Goal: Check status

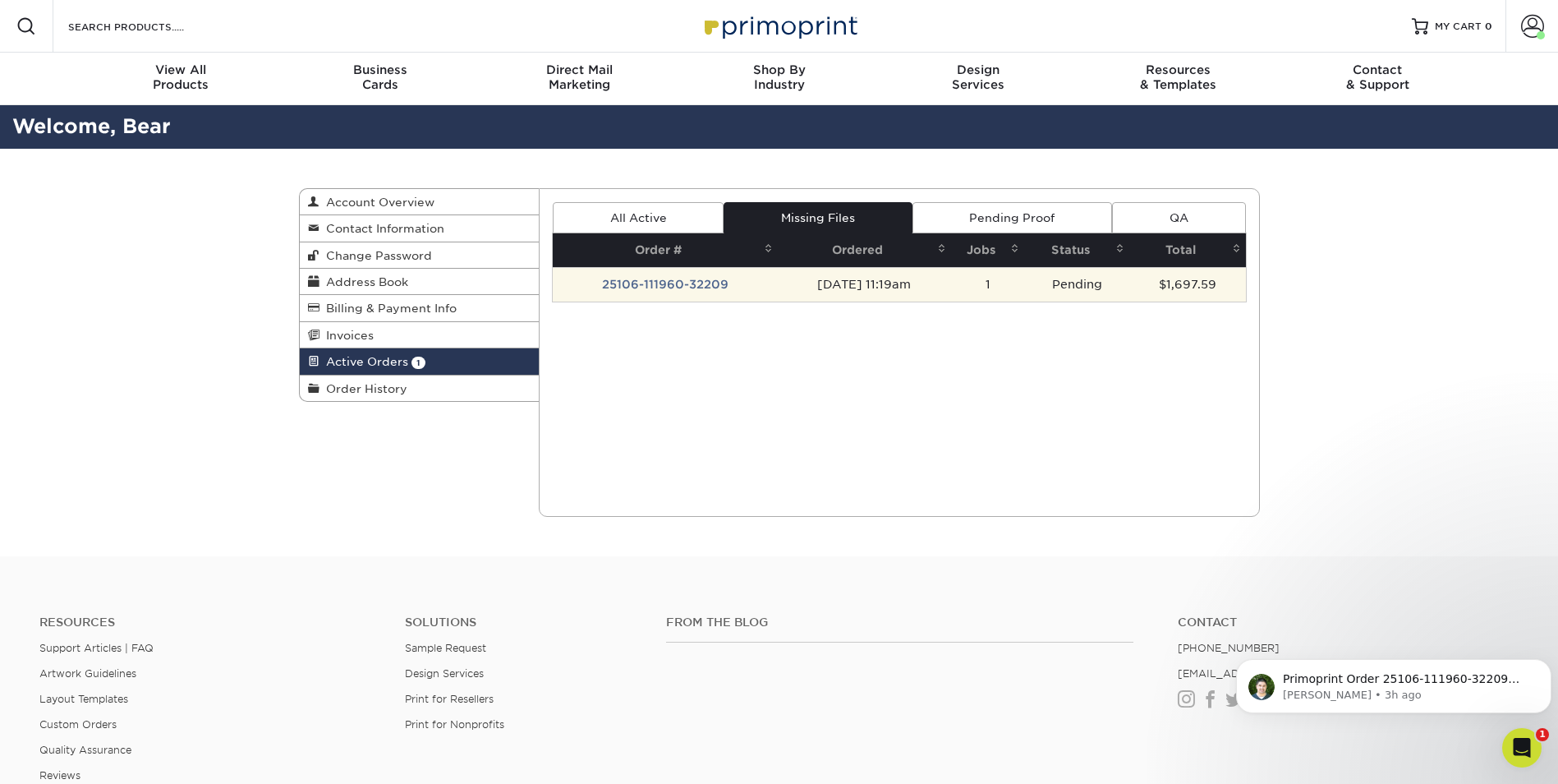
click at [713, 277] on td "25106-111960-32209" at bounding box center [665, 284] width 225 height 35
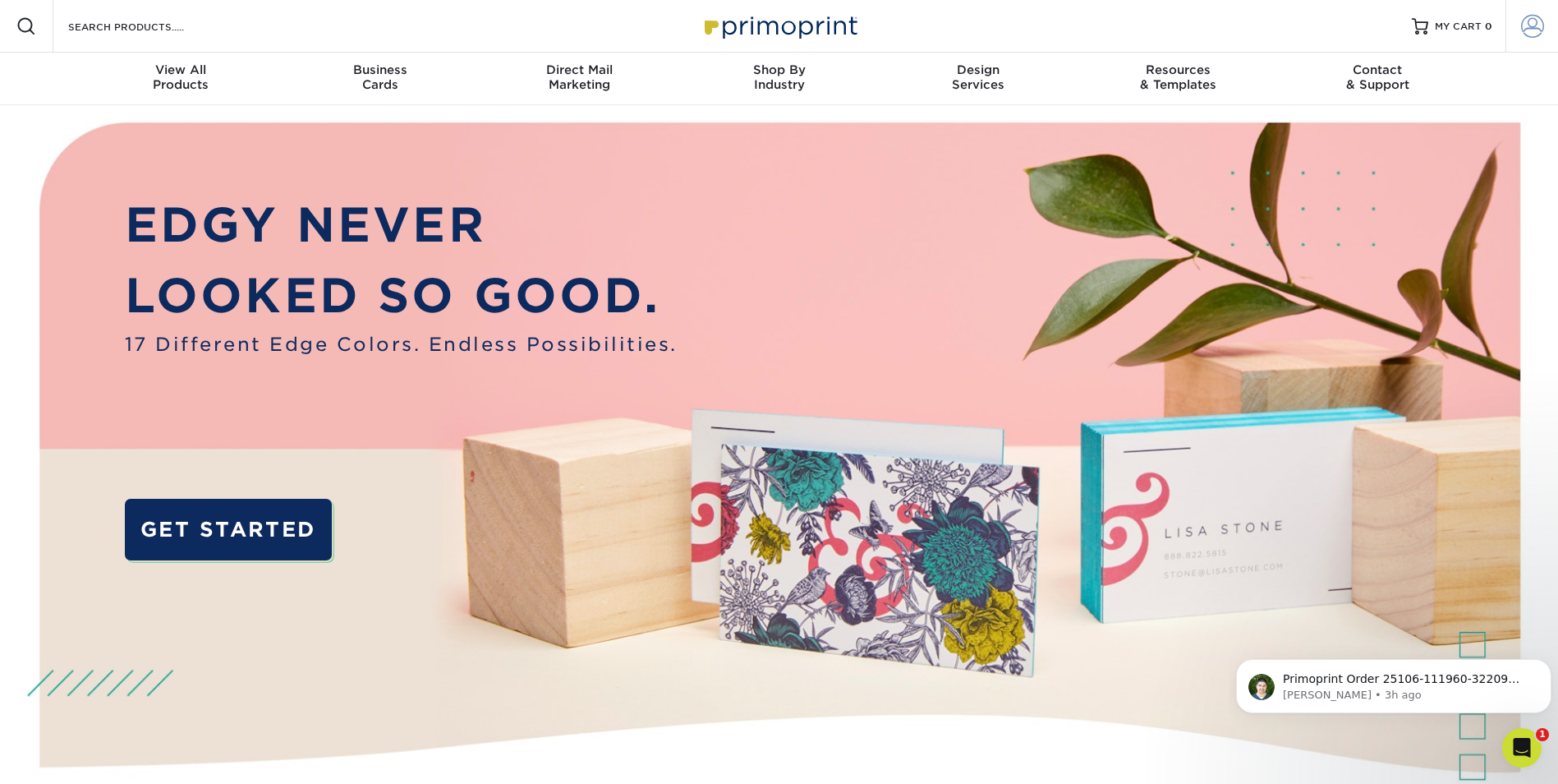
click at [1526, 26] on span at bounding box center [1532, 26] width 23 height 23
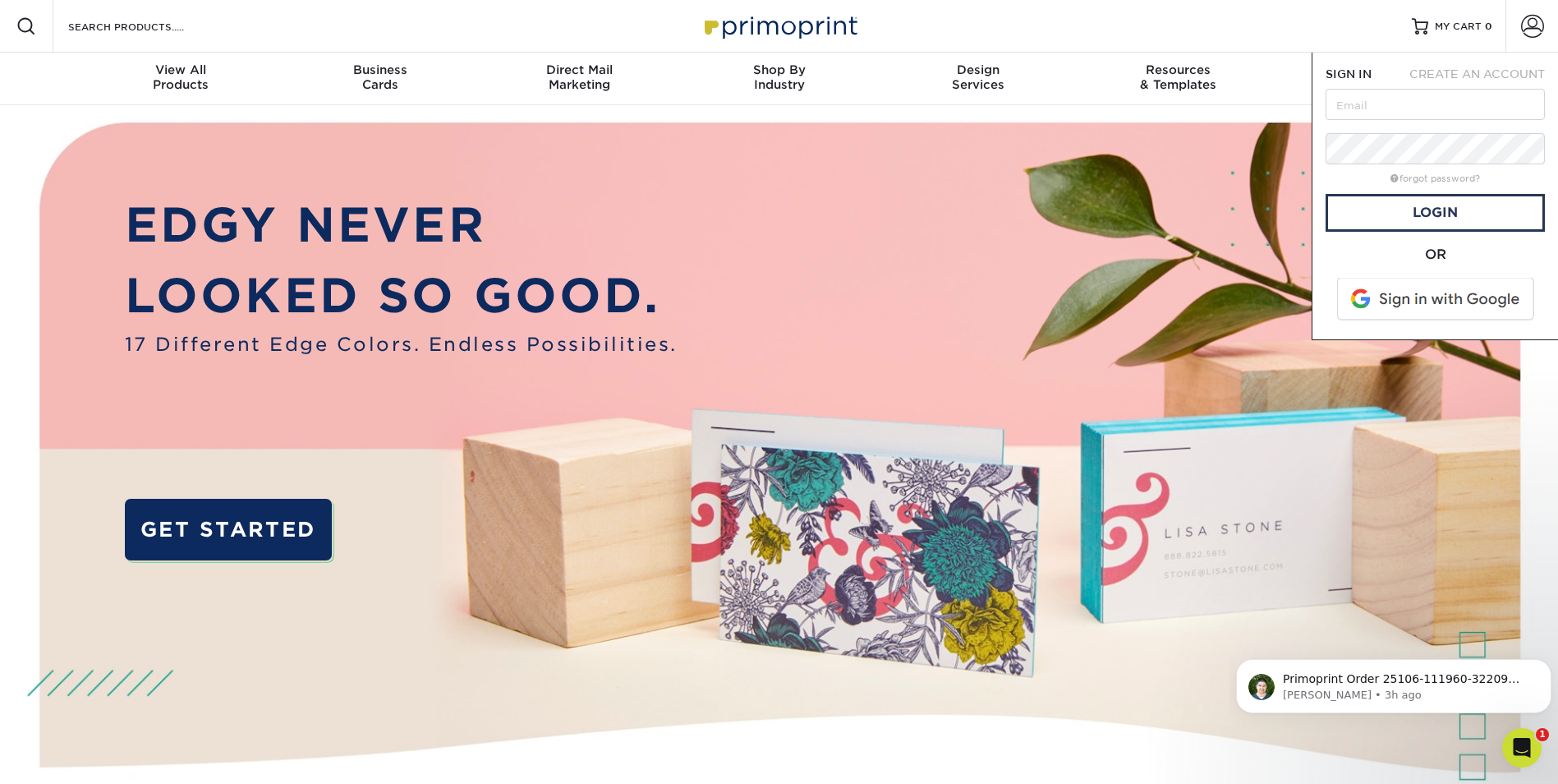
click at [1436, 297] on span at bounding box center [1436, 299] width 209 height 43
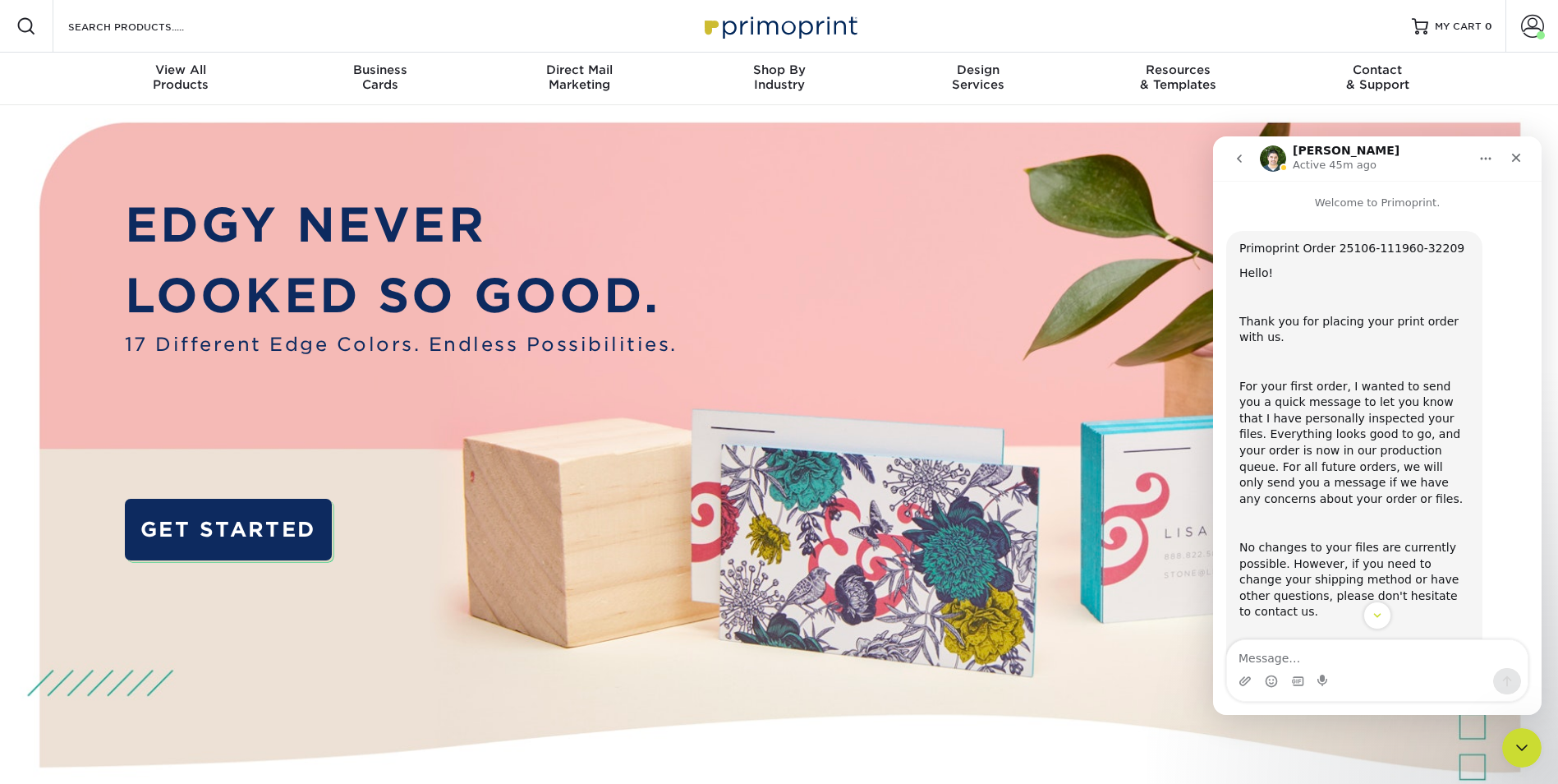
scroll to position [82, 0]
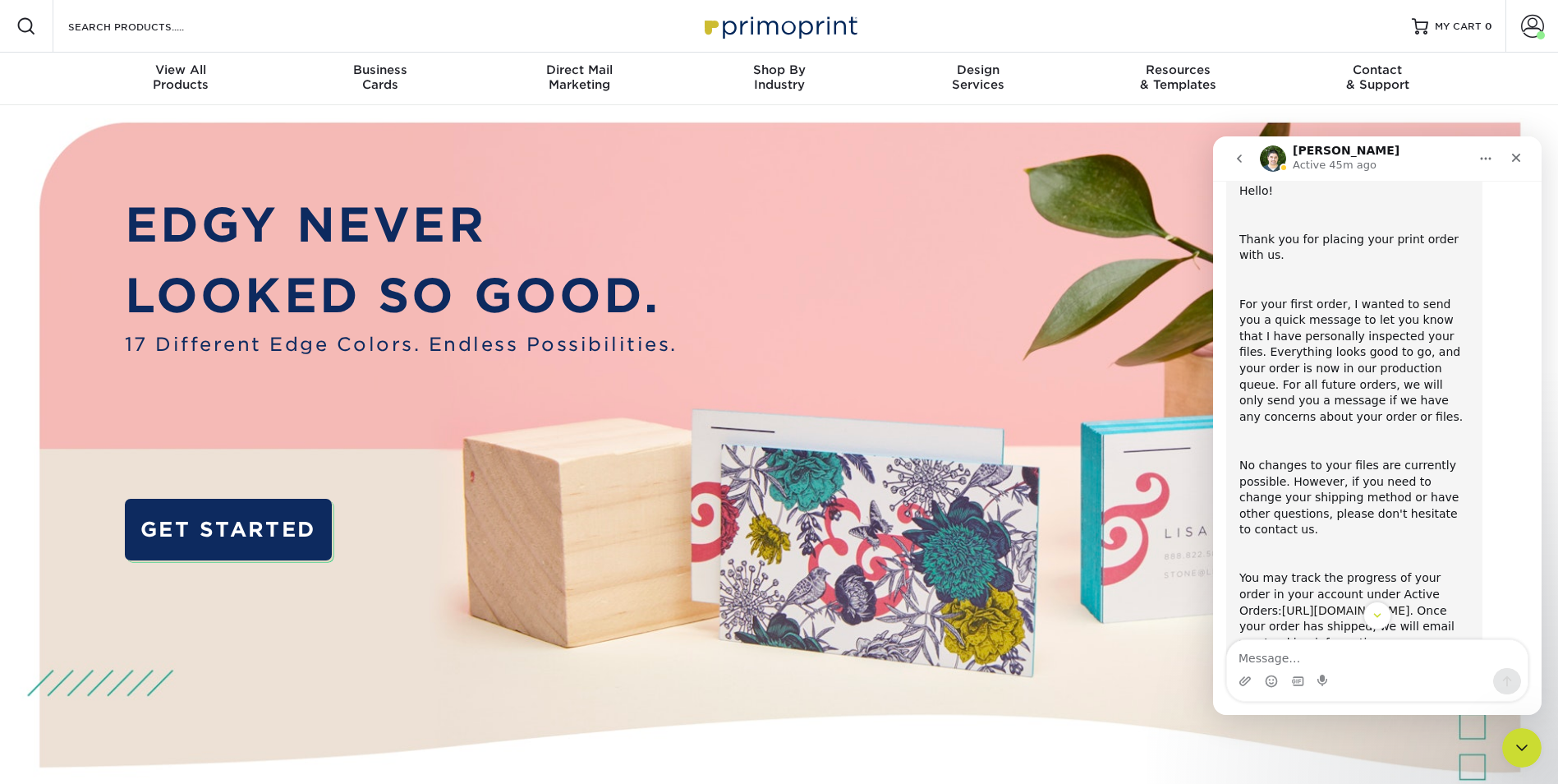
click at [1351, 604] on link "https://www.primoprint.com/account?tab=active" at bounding box center [1346, 610] width 128 height 13
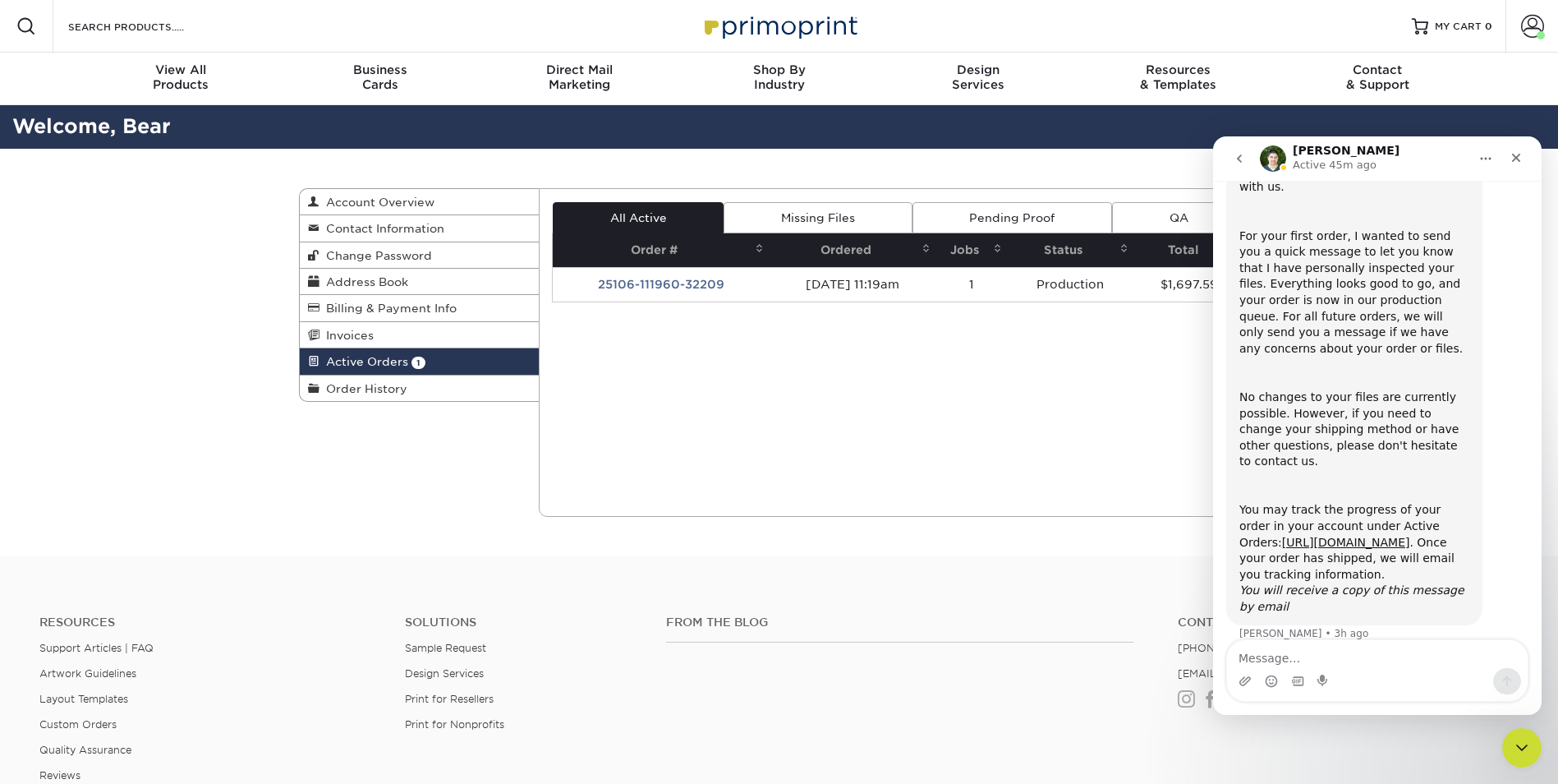
scroll to position [154, 0]
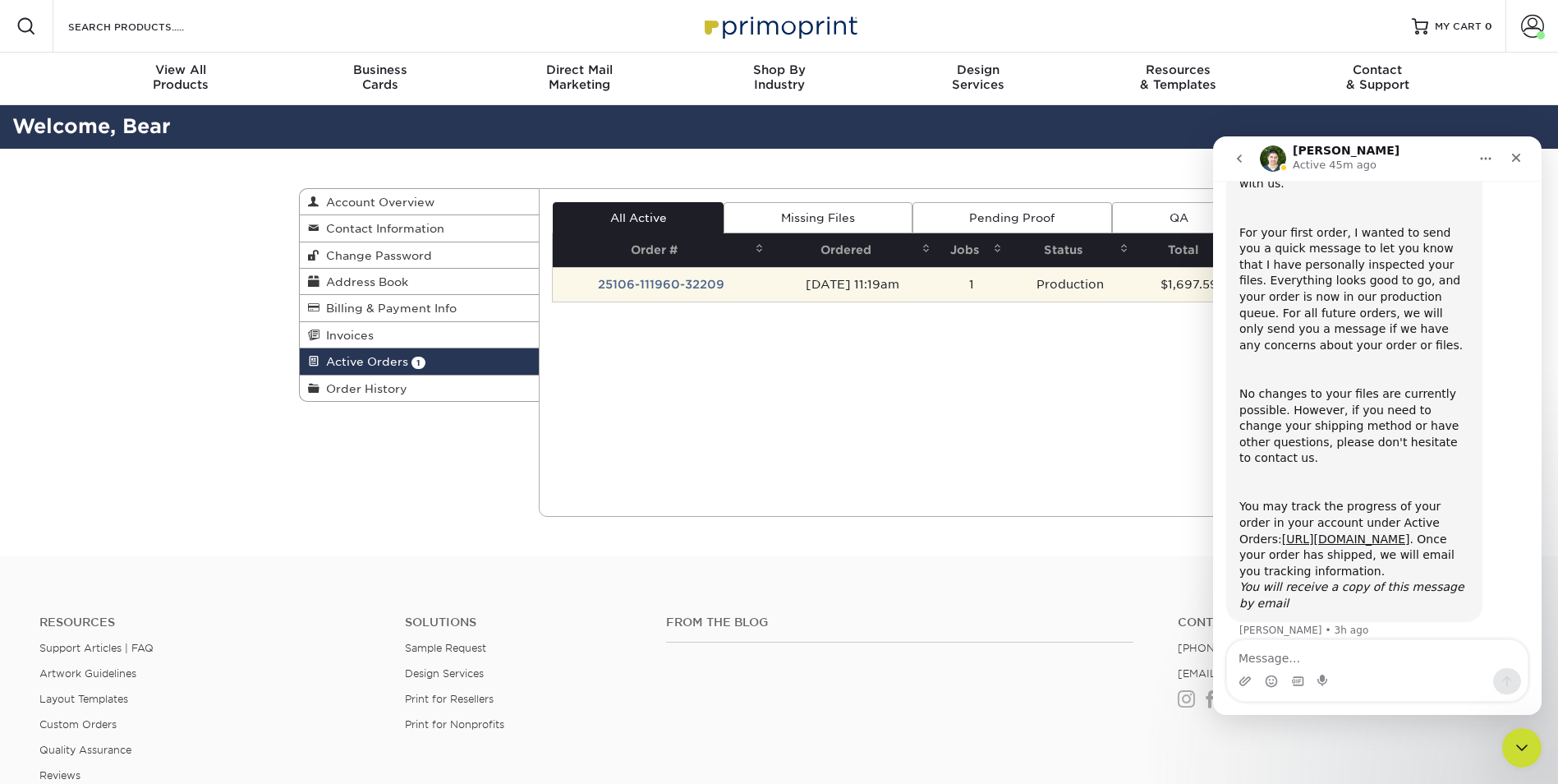
click at [690, 281] on td "25106-111960-32209" at bounding box center [661, 284] width 216 height 35
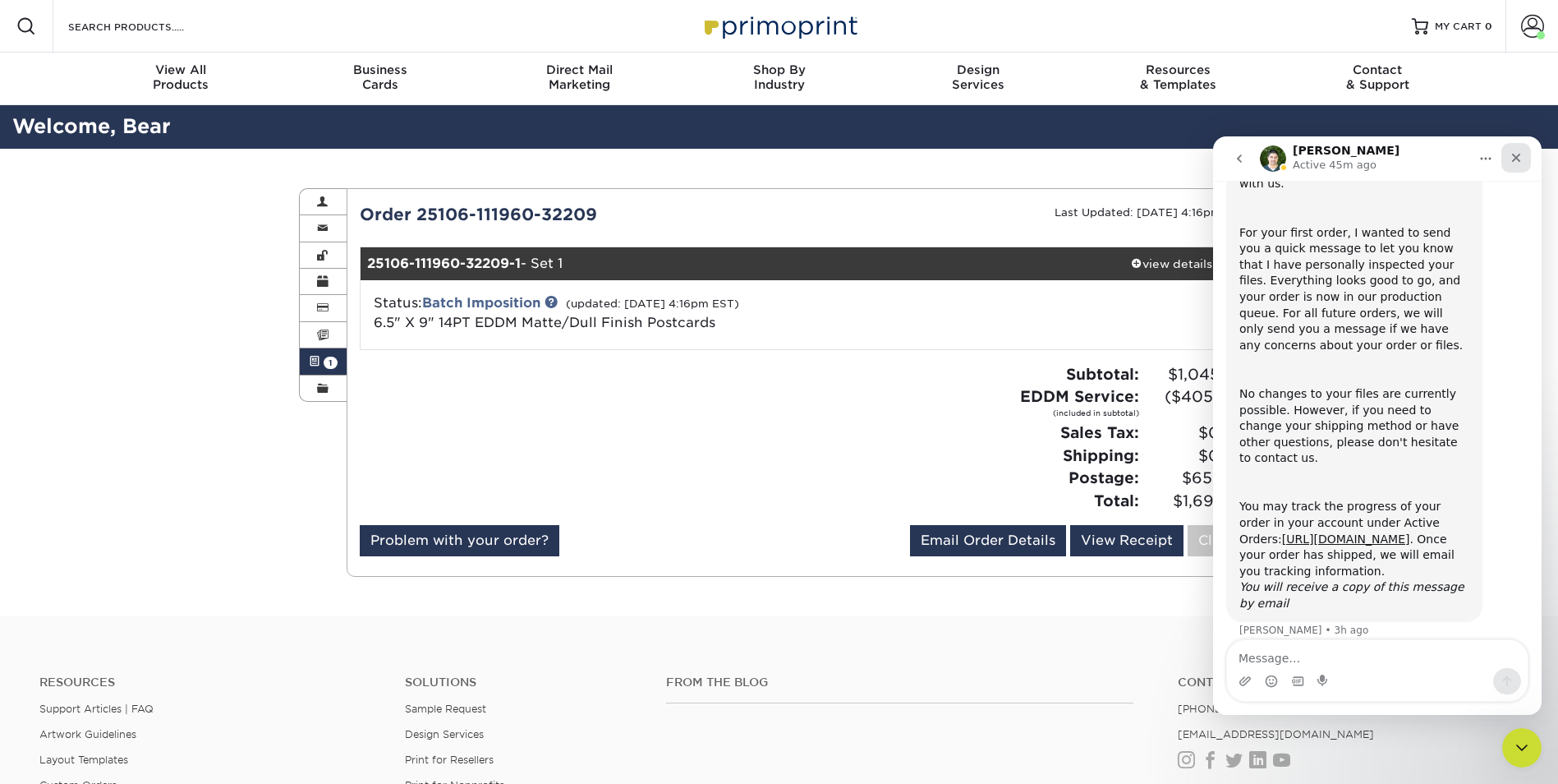
click at [1510, 161] on div "Close" at bounding box center [1516, 157] width 29 height 29
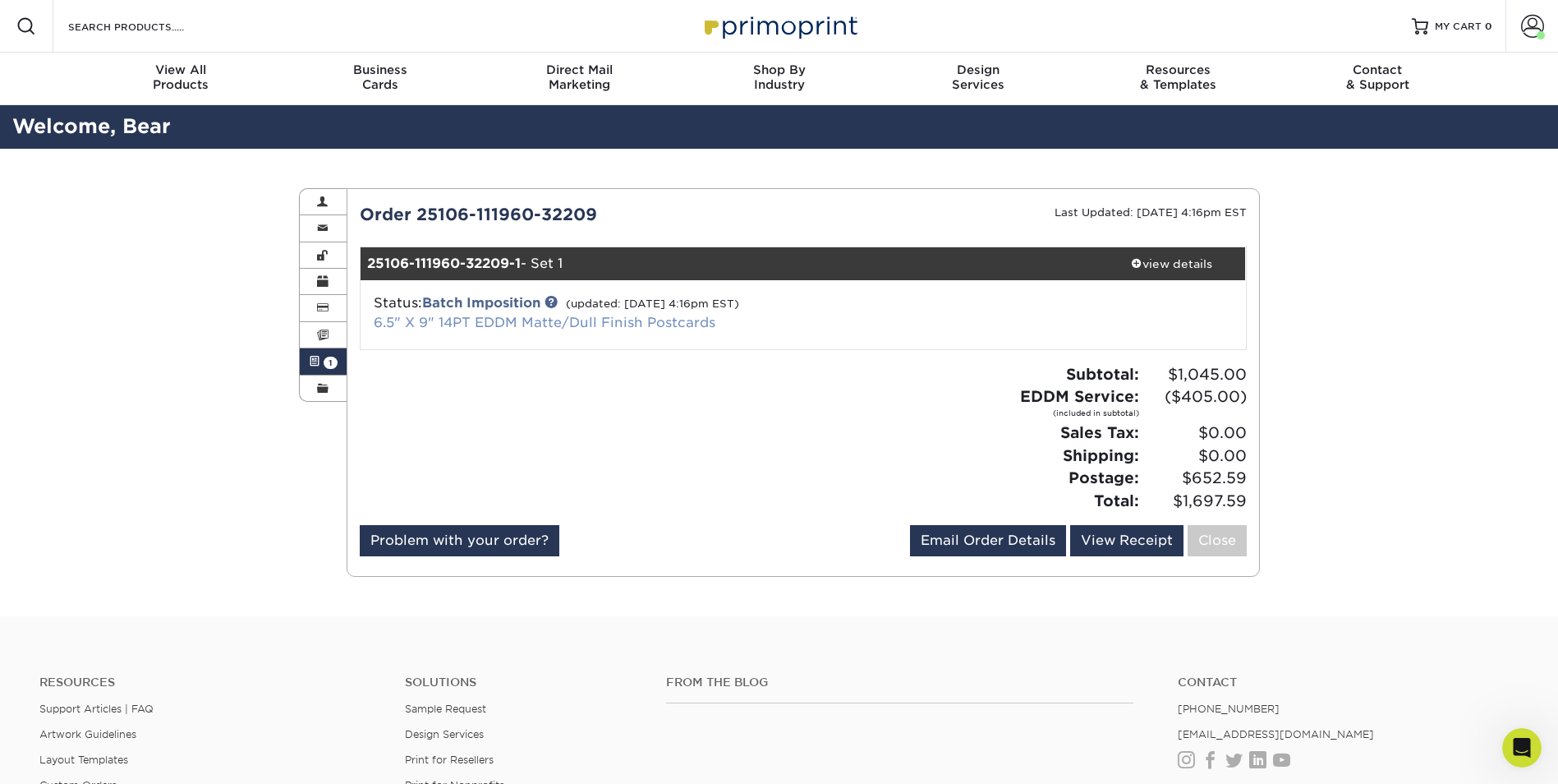
click at [547, 328] on link "6.5" X 9" 14PT EDDM Matte/Dull Finish Postcards" at bounding box center [545, 322] width 342 height 16
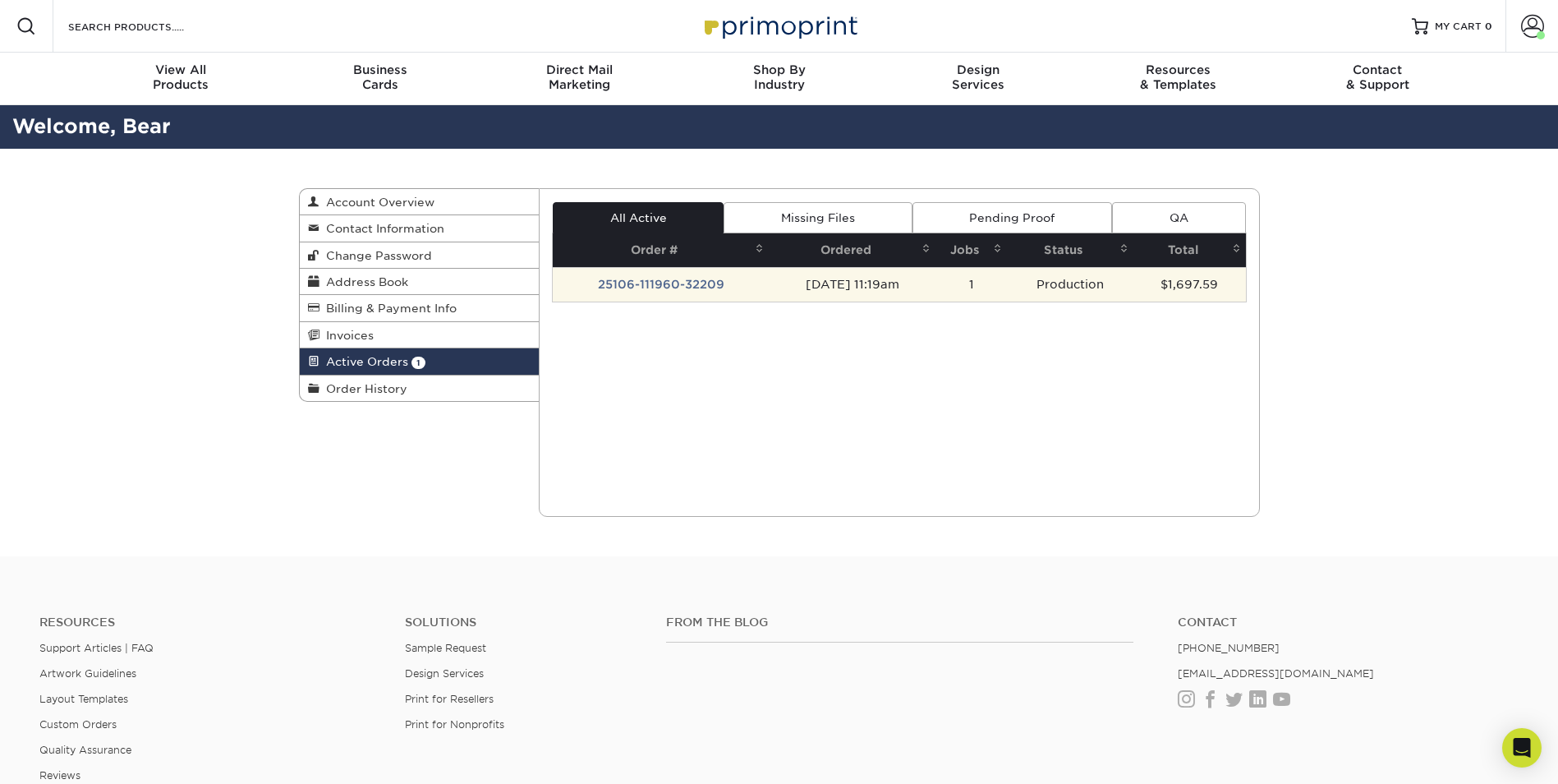
click at [1153, 283] on td "$1,697.59" at bounding box center [1190, 284] width 111 height 35
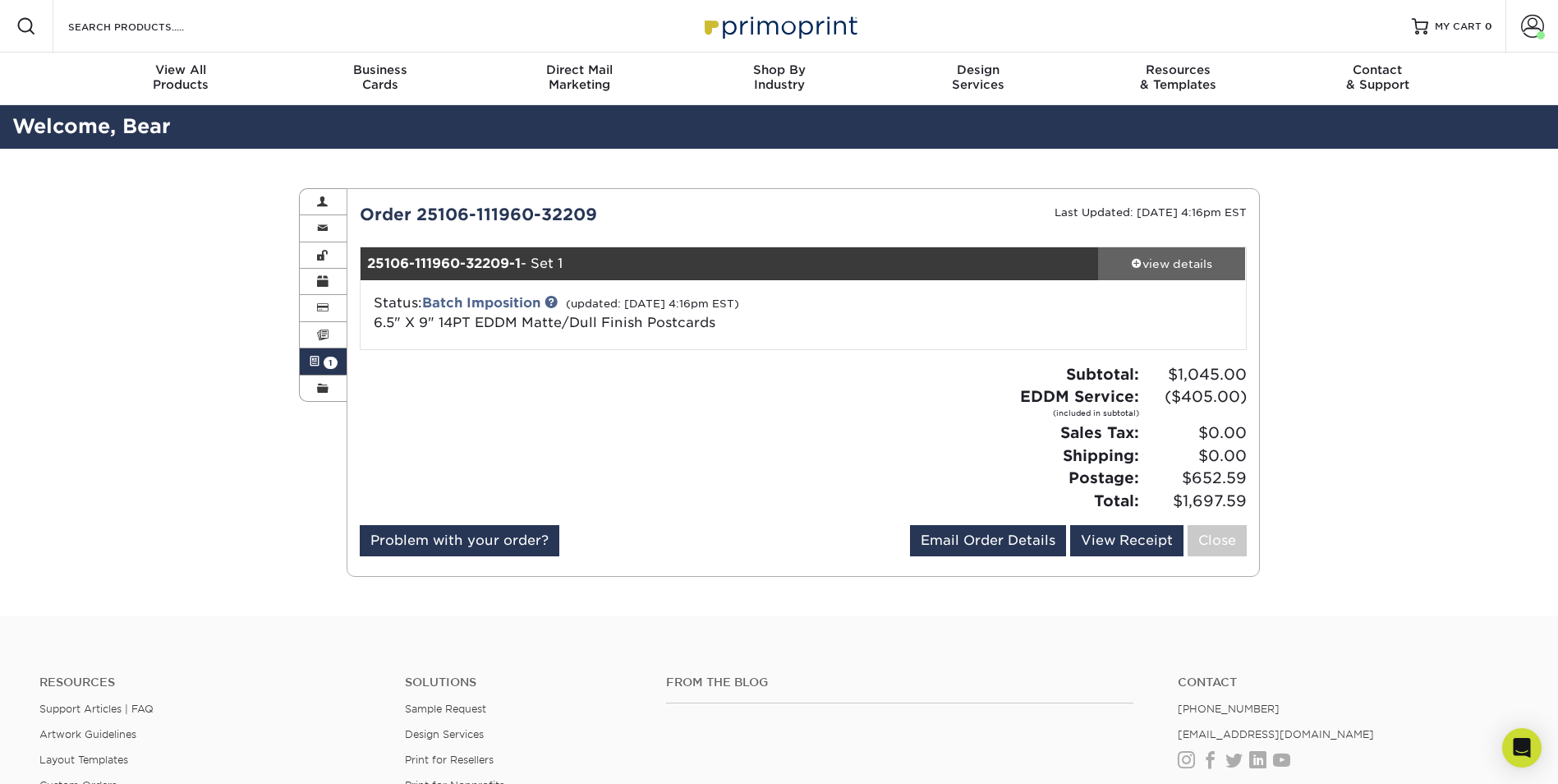
click at [1176, 266] on div "view details" at bounding box center [1172, 264] width 148 height 16
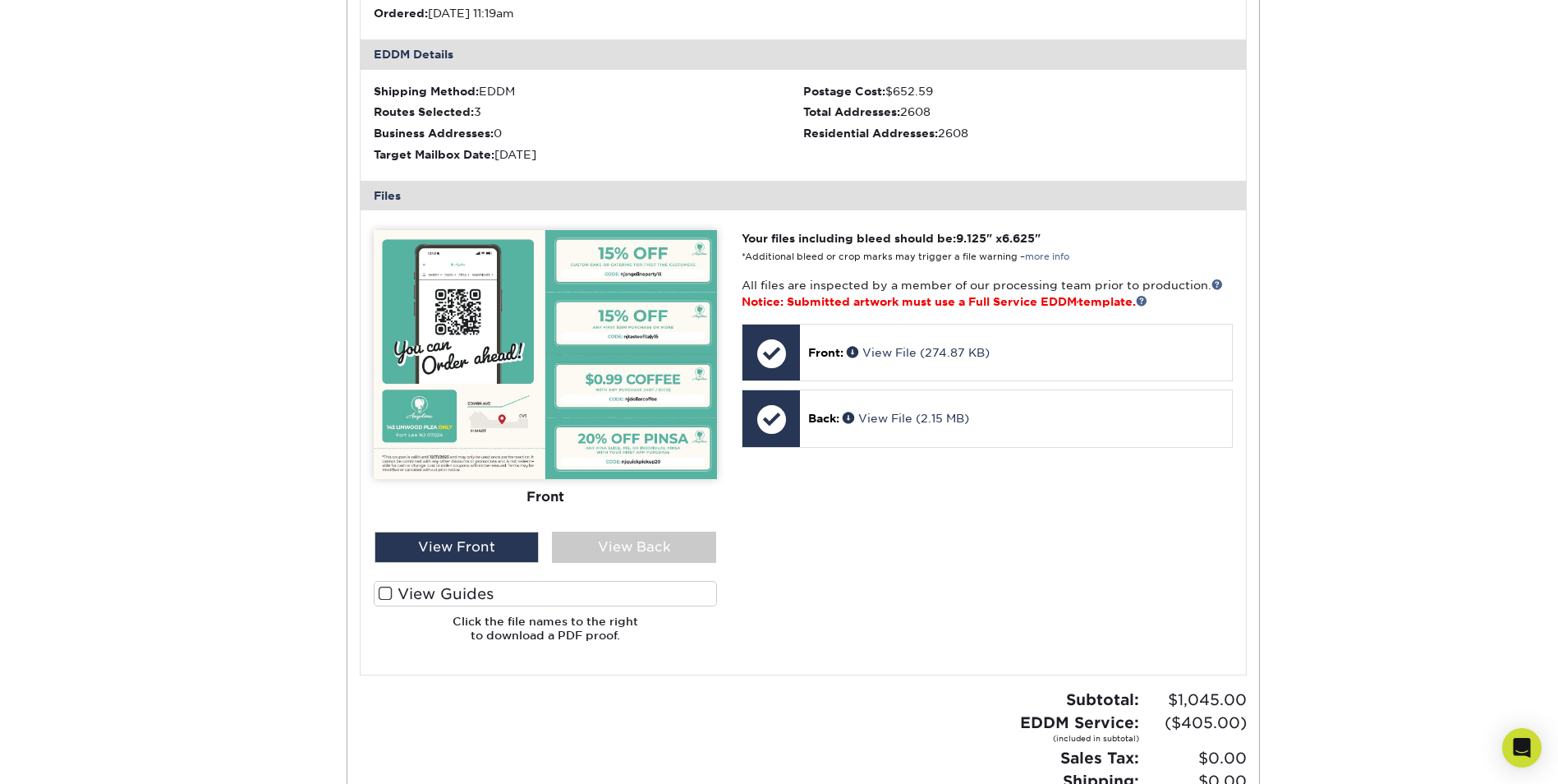
scroll to position [493, 0]
click at [658, 549] on div "View Back" at bounding box center [634, 547] width 164 height 31
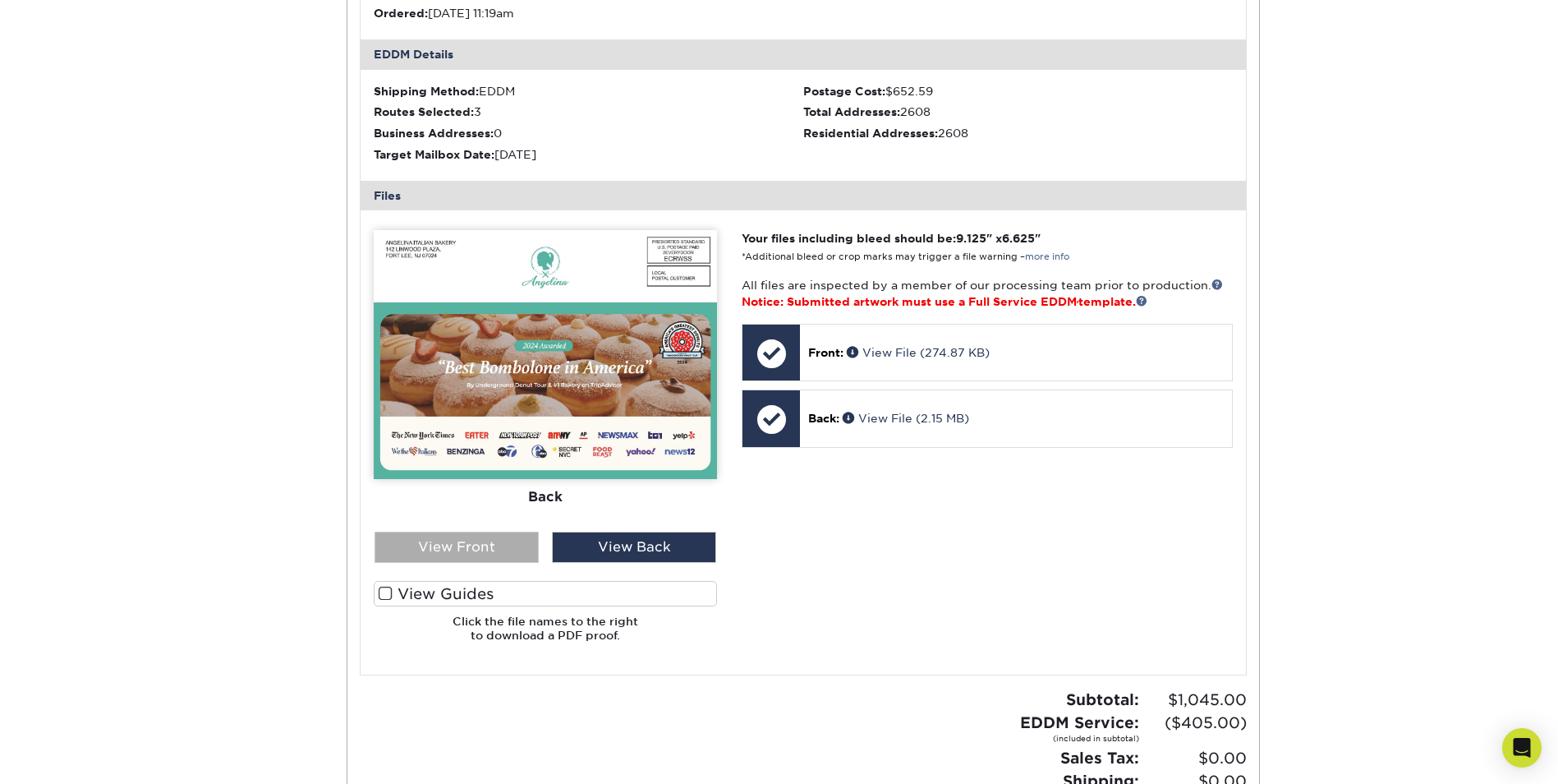
click at [461, 549] on div "View Front" at bounding box center [457, 547] width 164 height 31
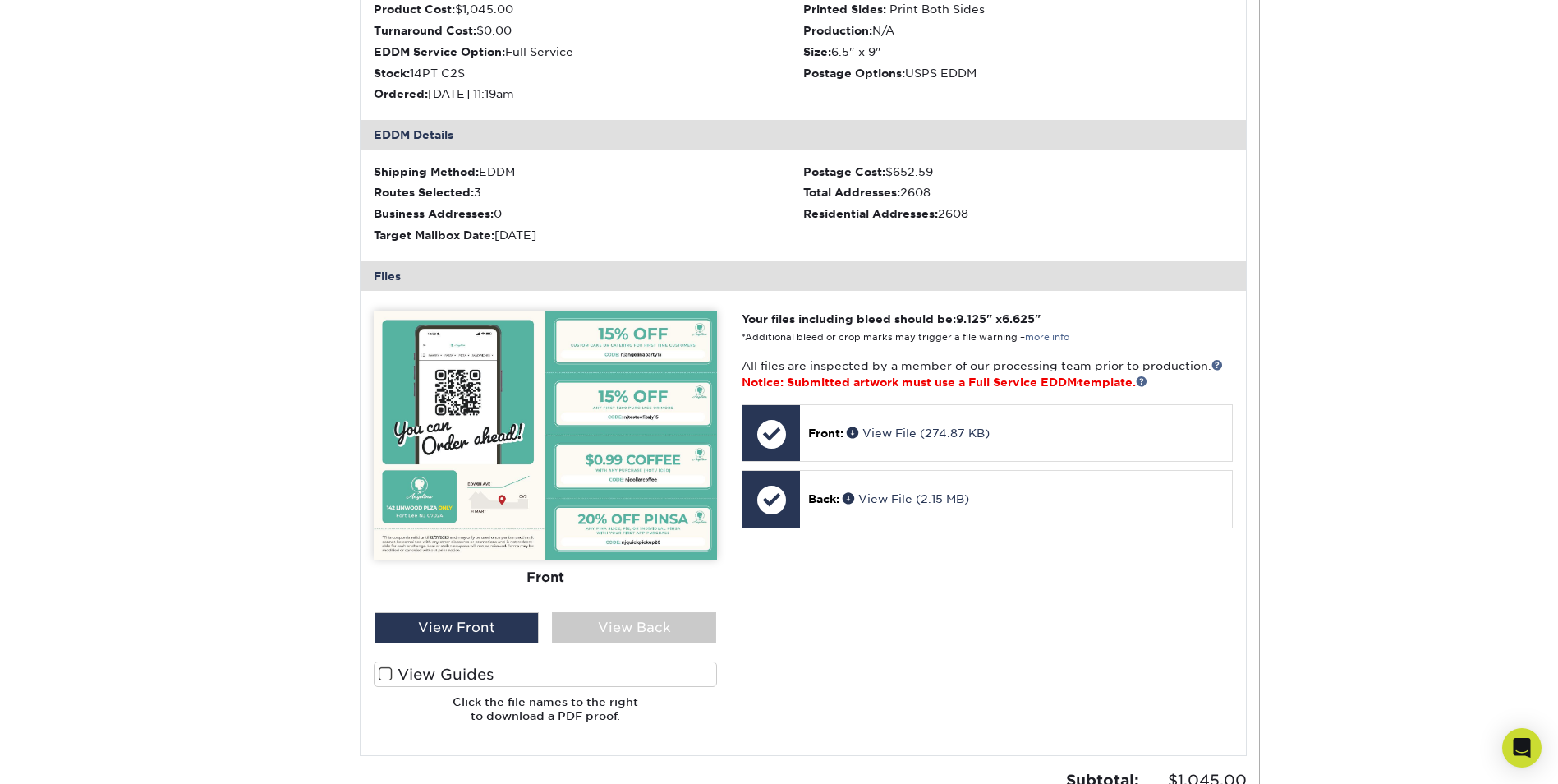
scroll to position [411, 0]
